Goal: Task Accomplishment & Management: Complete application form

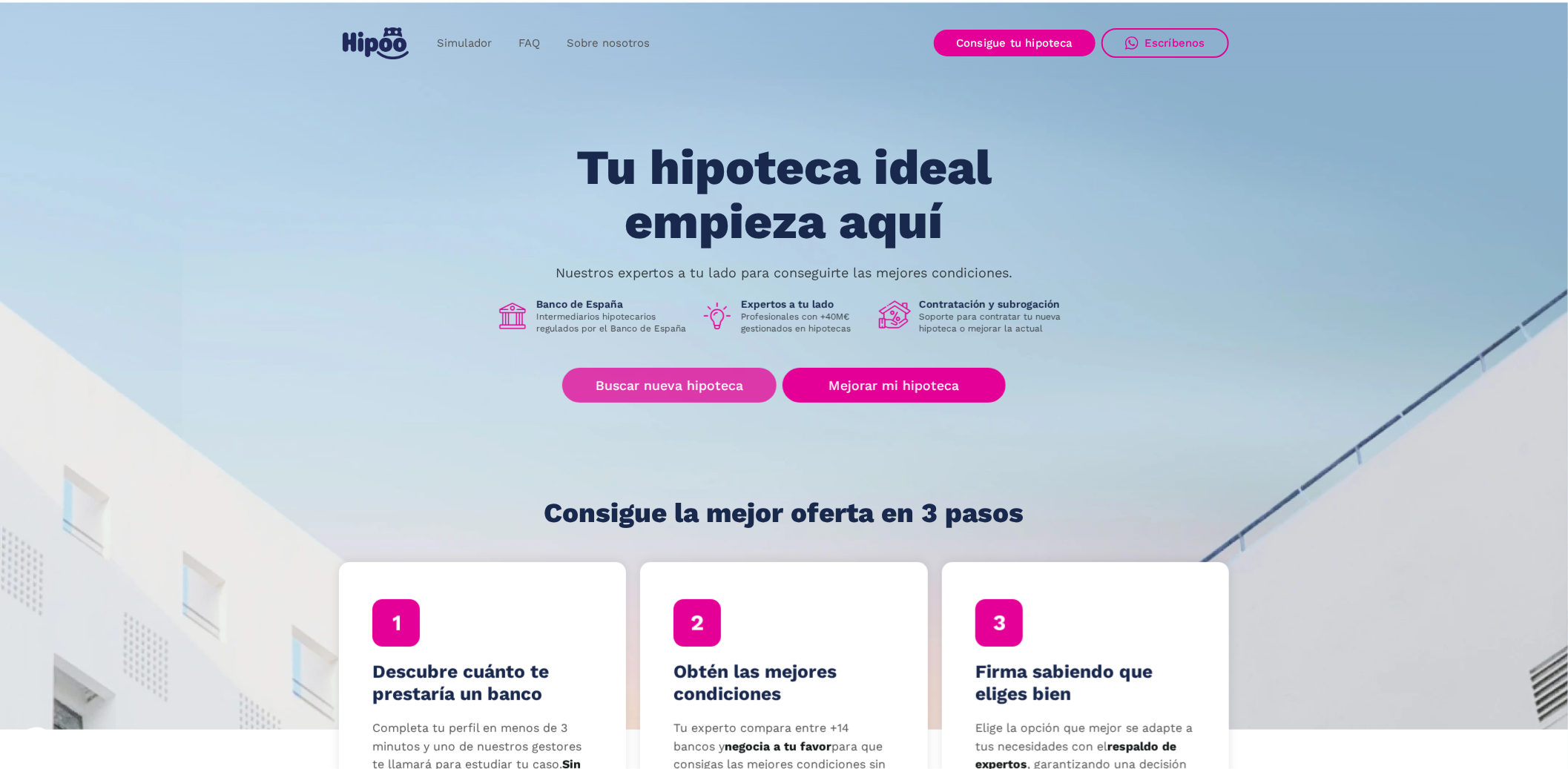
click at [692, 389] on link "Buscar nueva hipoteca" at bounding box center [669, 385] width 214 height 35
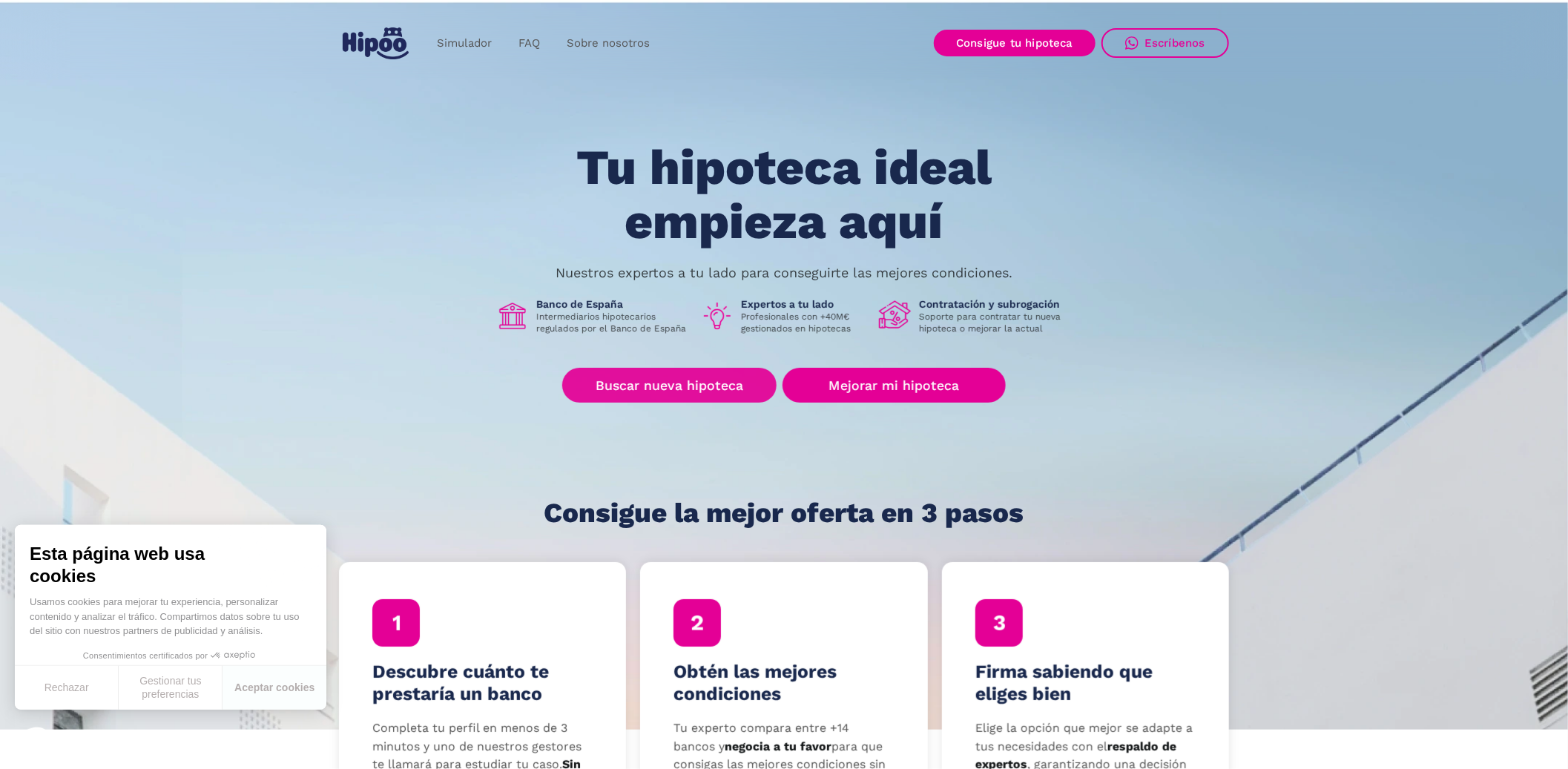
click at [655, 396] on link "Buscar nueva hipoteca" at bounding box center [669, 385] width 214 height 35
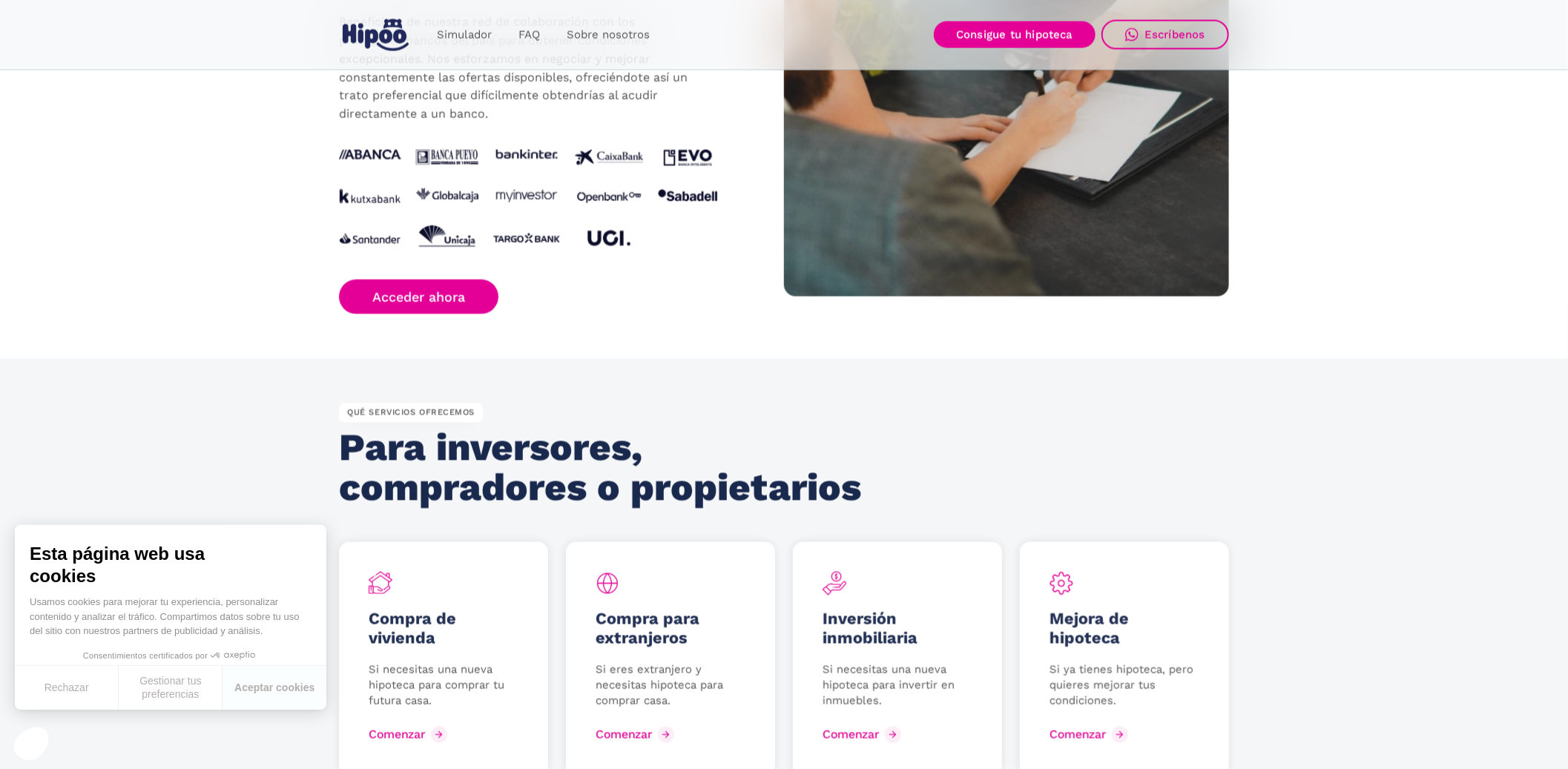
scroll to position [1779, 0]
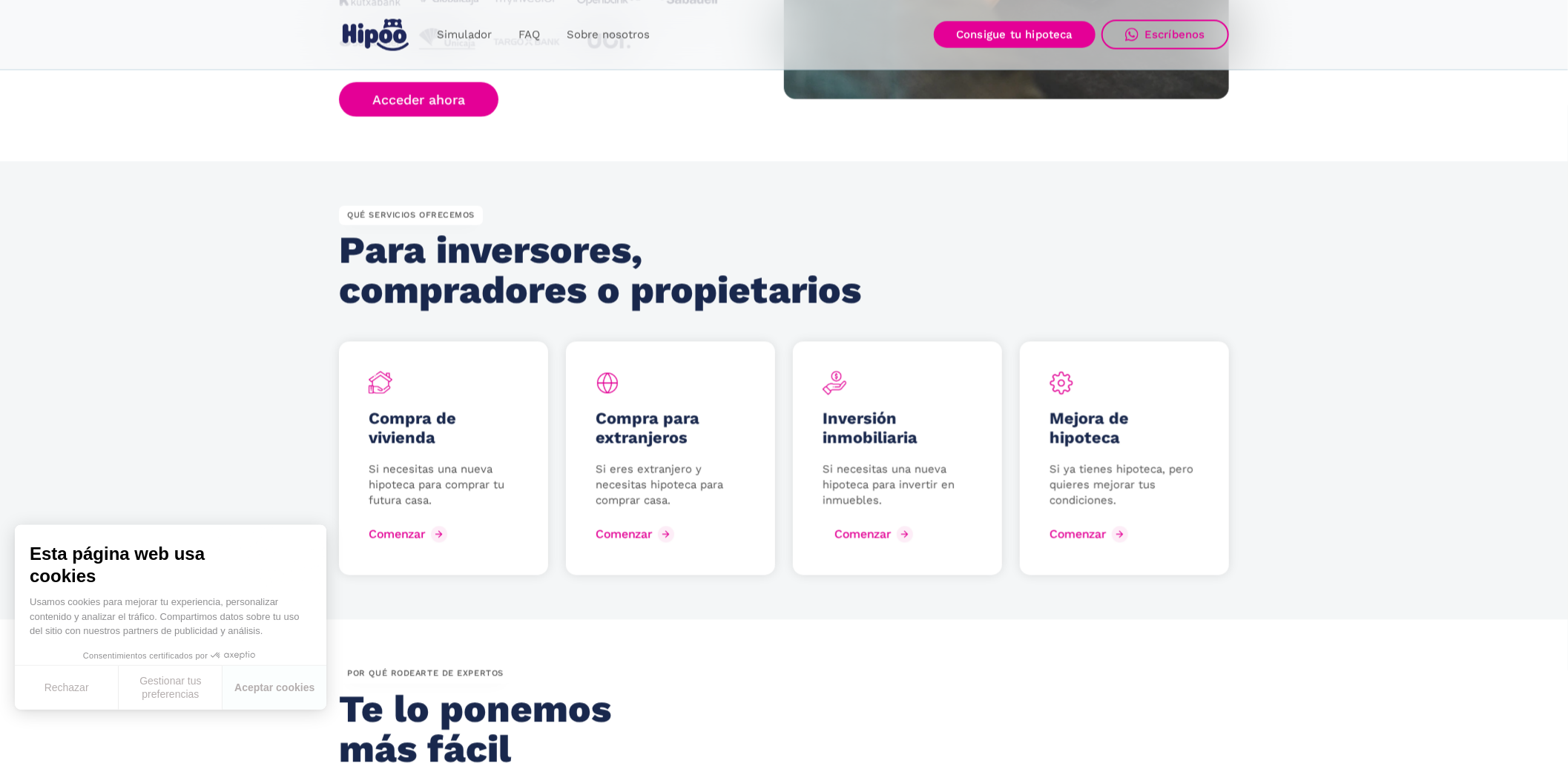
click at [885, 528] on div "Comenzar" at bounding box center [862, 534] width 56 height 14
